Goal: Browse casually: Explore the website without a specific task or goal

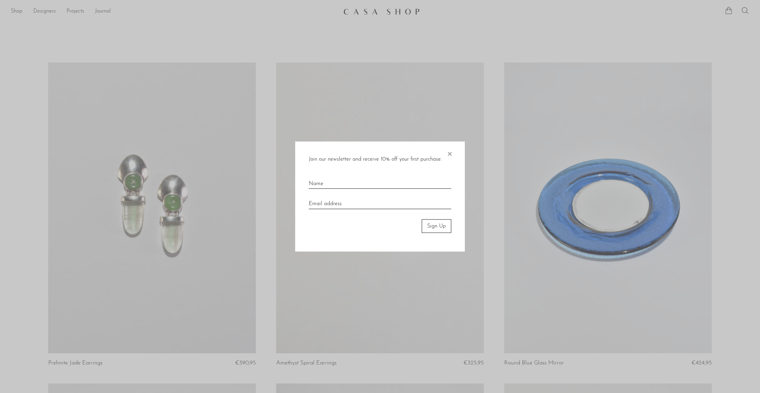
click at [450, 152] on span "×" at bounding box center [449, 152] width 7 height 22
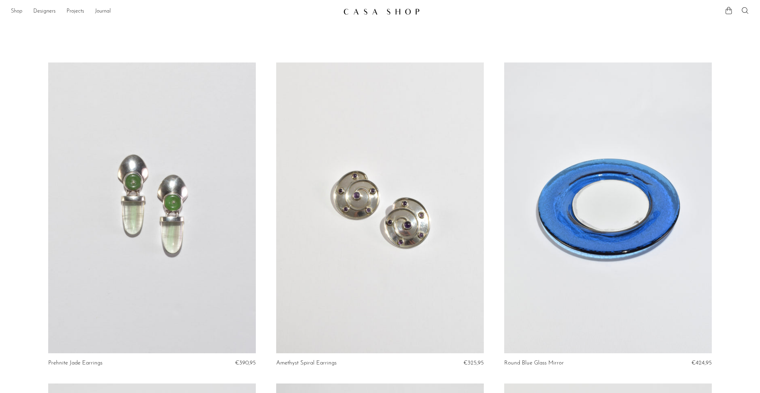
click at [14, 10] on link "Shop" at bounding box center [17, 11] width 12 height 9
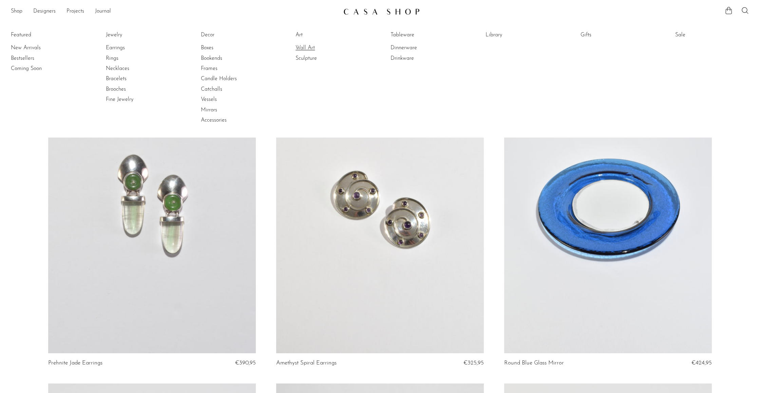
click at [307, 49] on link "Wall Art" at bounding box center [321, 47] width 51 height 7
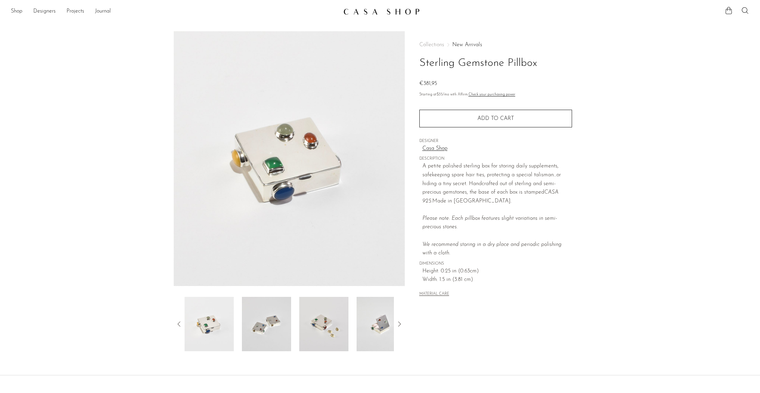
click at [270, 331] on img at bounding box center [266, 324] width 49 height 54
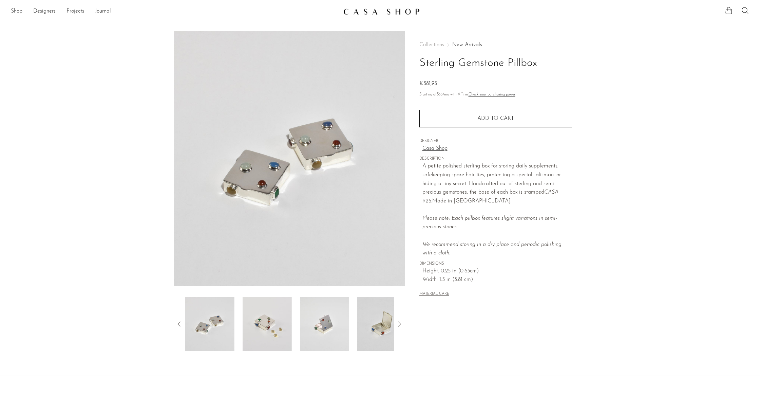
click at [292, 319] on div at bounding box center [289, 324] width 209 height 54
click at [271, 322] on img at bounding box center [266, 324] width 49 height 54
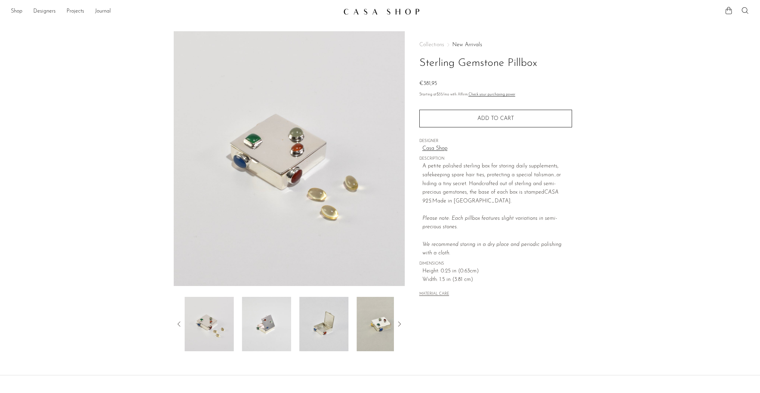
click at [265, 317] on img at bounding box center [266, 324] width 49 height 54
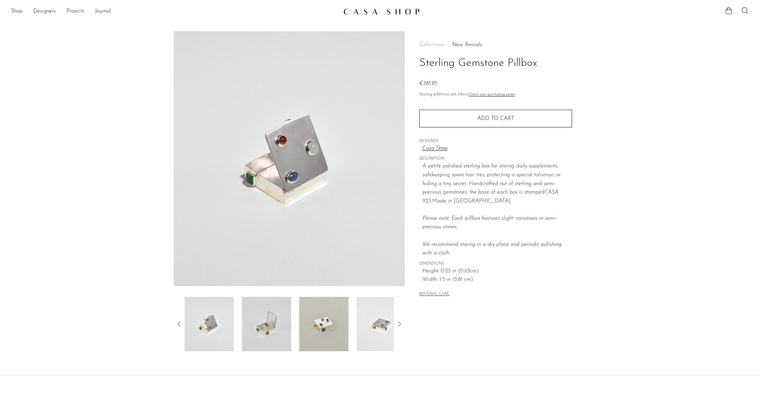
click at [266, 318] on img at bounding box center [266, 324] width 49 height 54
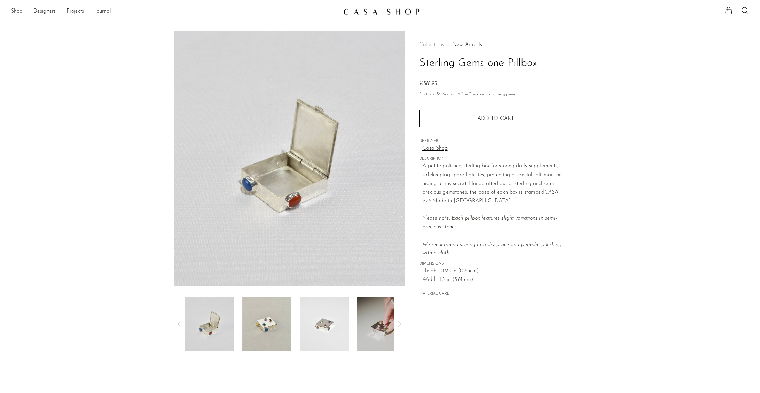
click at [265, 319] on img at bounding box center [266, 324] width 49 height 54
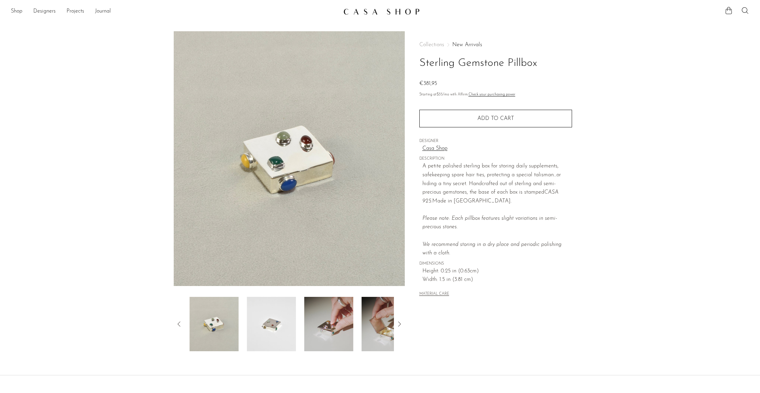
click at [281, 319] on img at bounding box center [271, 324] width 49 height 54
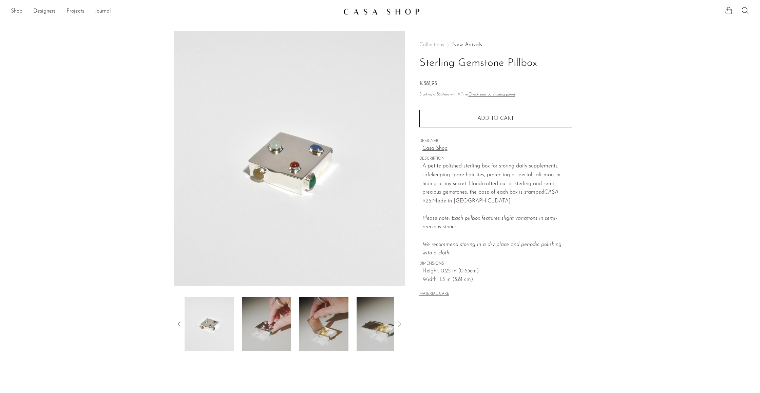
click at [267, 318] on img at bounding box center [266, 324] width 49 height 54
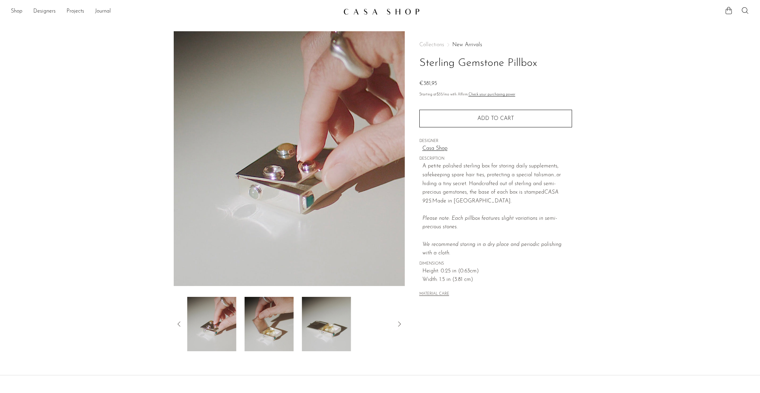
click at [270, 319] on img at bounding box center [269, 324] width 49 height 54
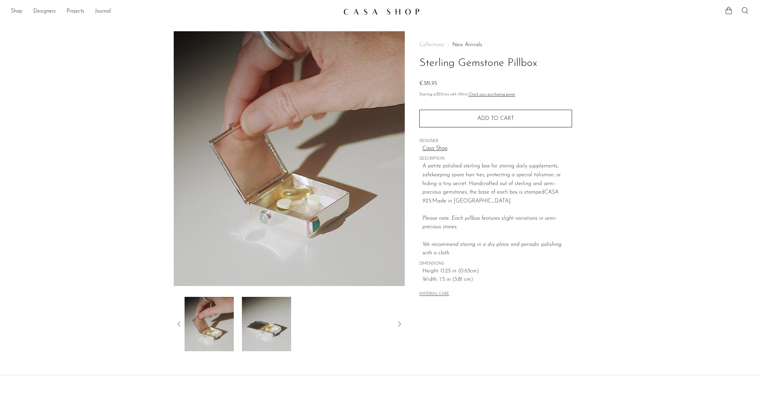
click at [272, 319] on img at bounding box center [266, 324] width 49 height 54
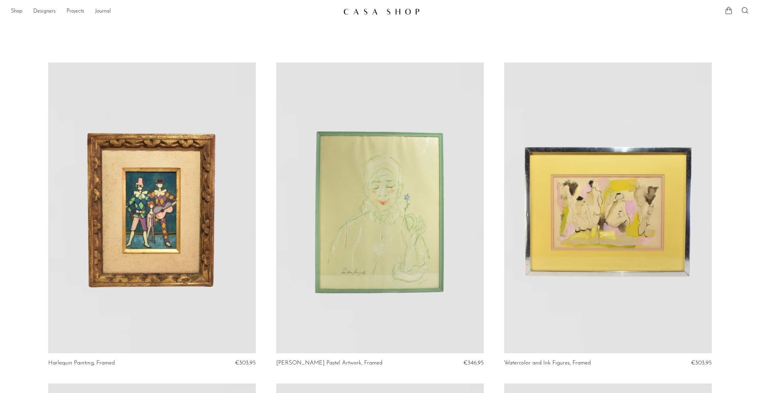
click at [381, 15] on link at bounding box center [379, 11] width 73 height 12
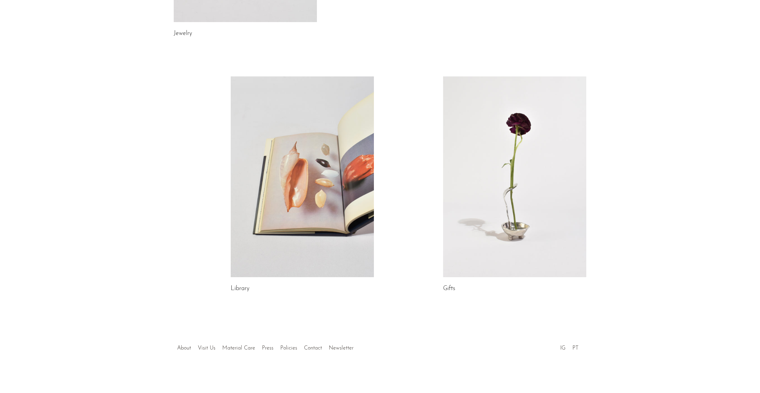
scroll to position [266, 0]
click at [205, 349] on link "Visit Us" at bounding box center [207, 347] width 18 height 5
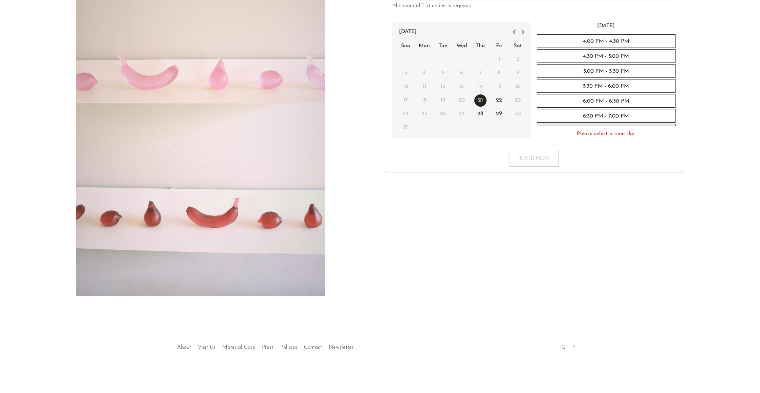
scroll to position [122, 0]
click at [182, 344] on li "About" at bounding box center [184, 347] width 21 height 9
click at [182, 347] on link "About" at bounding box center [184, 347] width 14 height 5
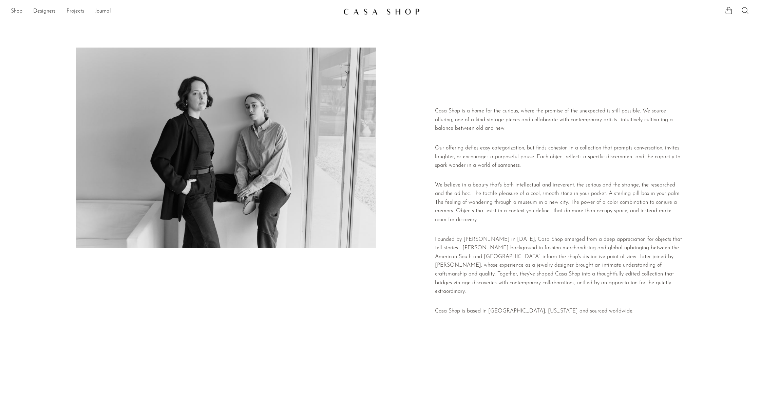
click at [76, 13] on link "Projects" at bounding box center [76, 11] width 18 height 9
